Goal: Transaction & Acquisition: Purchase product/service

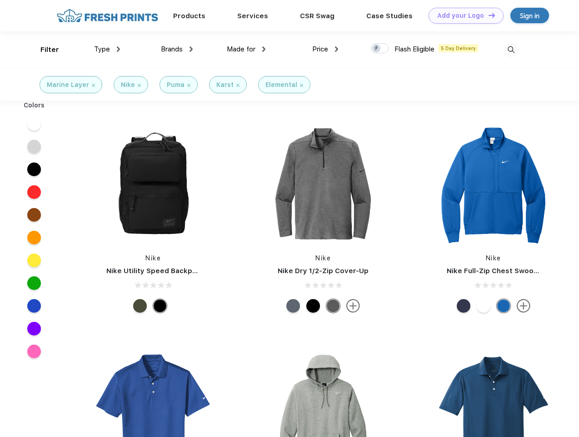
scroll to position [0, 0]
click at [463, 15] on link "Add your Logo Design Tool" at bounding box center [466, 16] width 75 height 16
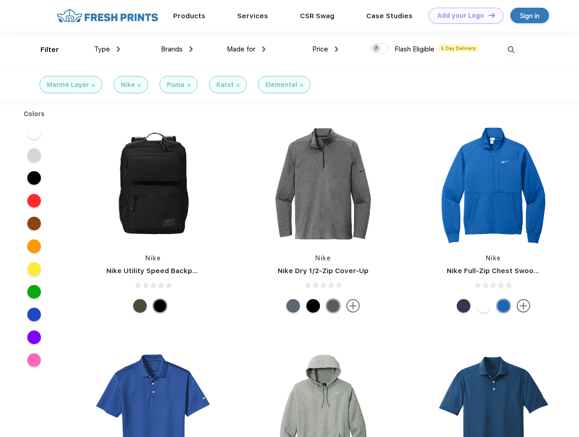
click at [0, 0] on div "Design Tool" at bounding box center [0, 0] width 0 height 0
click at [488, 15] on link "Add your Logo Design Tool" at bounding box center [466, 16] width 75 height 16
click at [44, 50] on div "Filter" at bounding box center [49, 50] width 19 height 10
click at [107, 49] on span "Type" at bounding box center [102, 49] width 16 height 8
click at [177, 49] on span "Brands" at bounding box center [172, 49] width 22 height 8
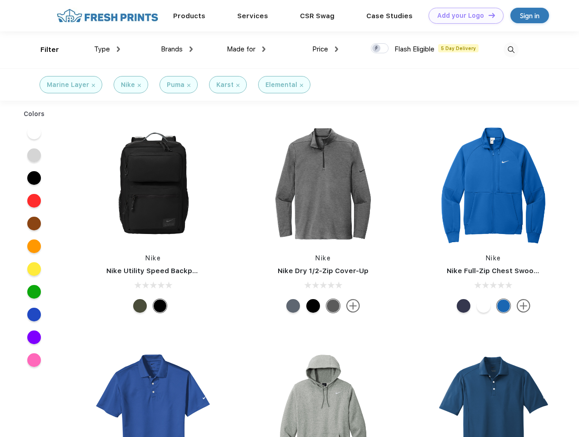
click at [246, 49] on span "Made for" at bounding box center [241, 49] width 29 height 8
click at [326, 49] on span "Price" at bounding box center [320, 49] width 16 height 8
click at [380, 49] on div at bounding box center [380, 48] width 18 height 10
click at [377, 49] on input "checkbox" at bounding box center [374, 46] width 6 height 6
click at [511, 50] on img at bounding box center [511, 49] width 15 height 15
